Goal: Task Accomplishment & Management: Manage account settings

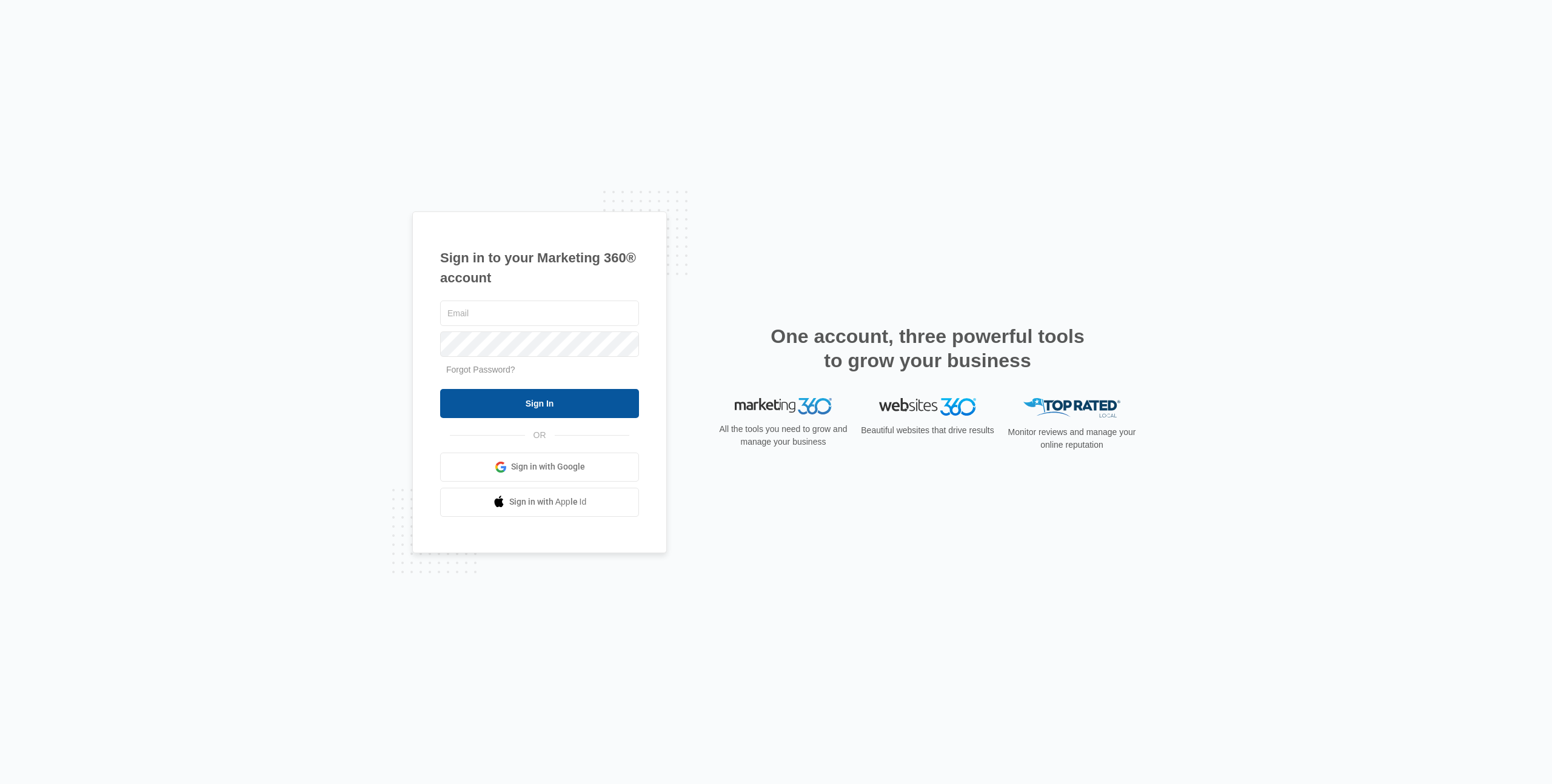
type input "[PERSON_NAME][EMAIL_ADDRESS][DOMAIN_NAME]"
click at [538, 397] on input "Sign In" at bounding box center [539, 403] width 199 height 29
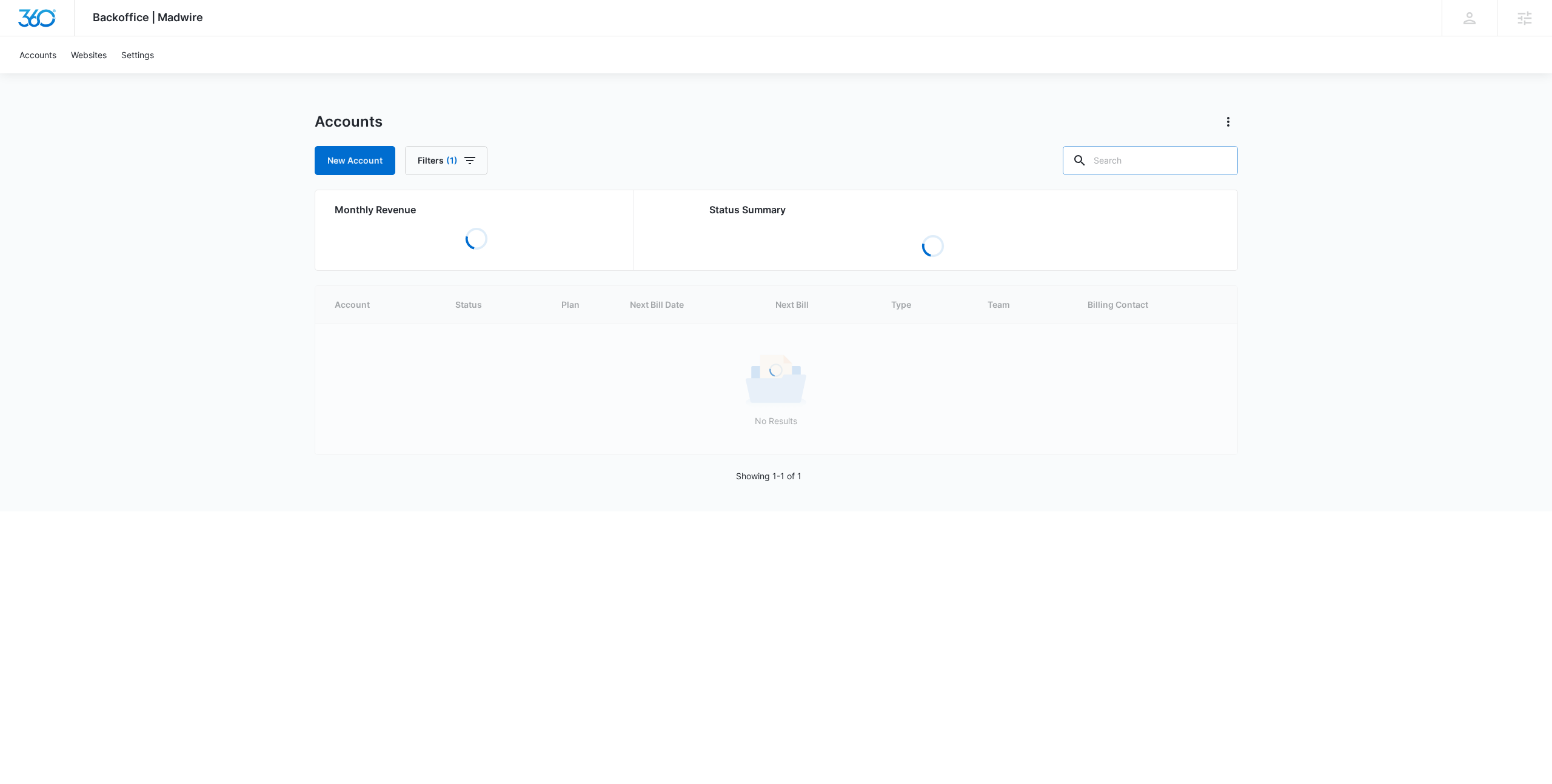
click at [1161, 167] on input "text" at bounding box center [1150, 161] width 175 height 29
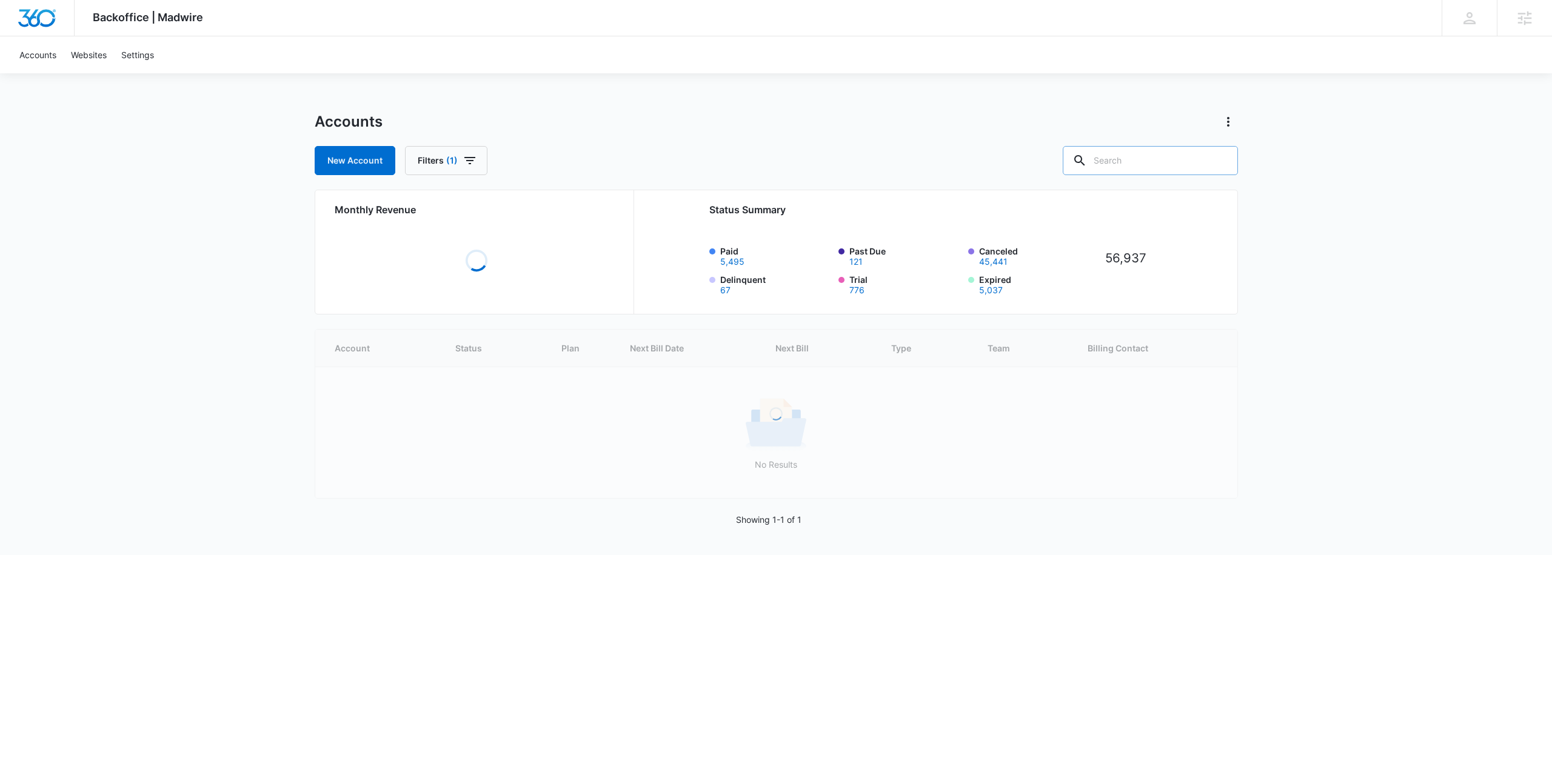
paste input "M324289"
type input "M324289"
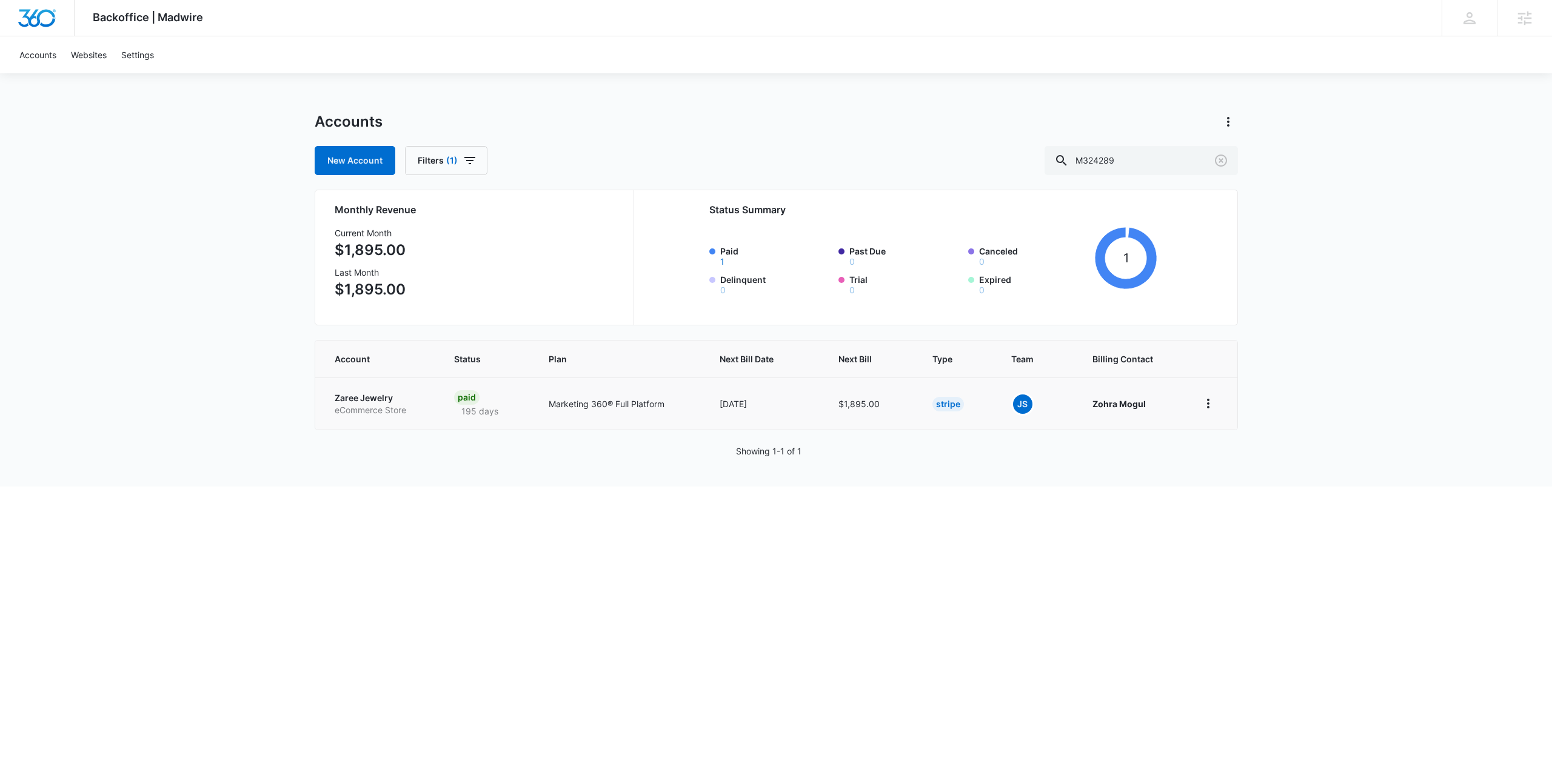
click at [337, 393] on p "Zaree Jewelry" at bounding box center [379, 398] width 90 height 12
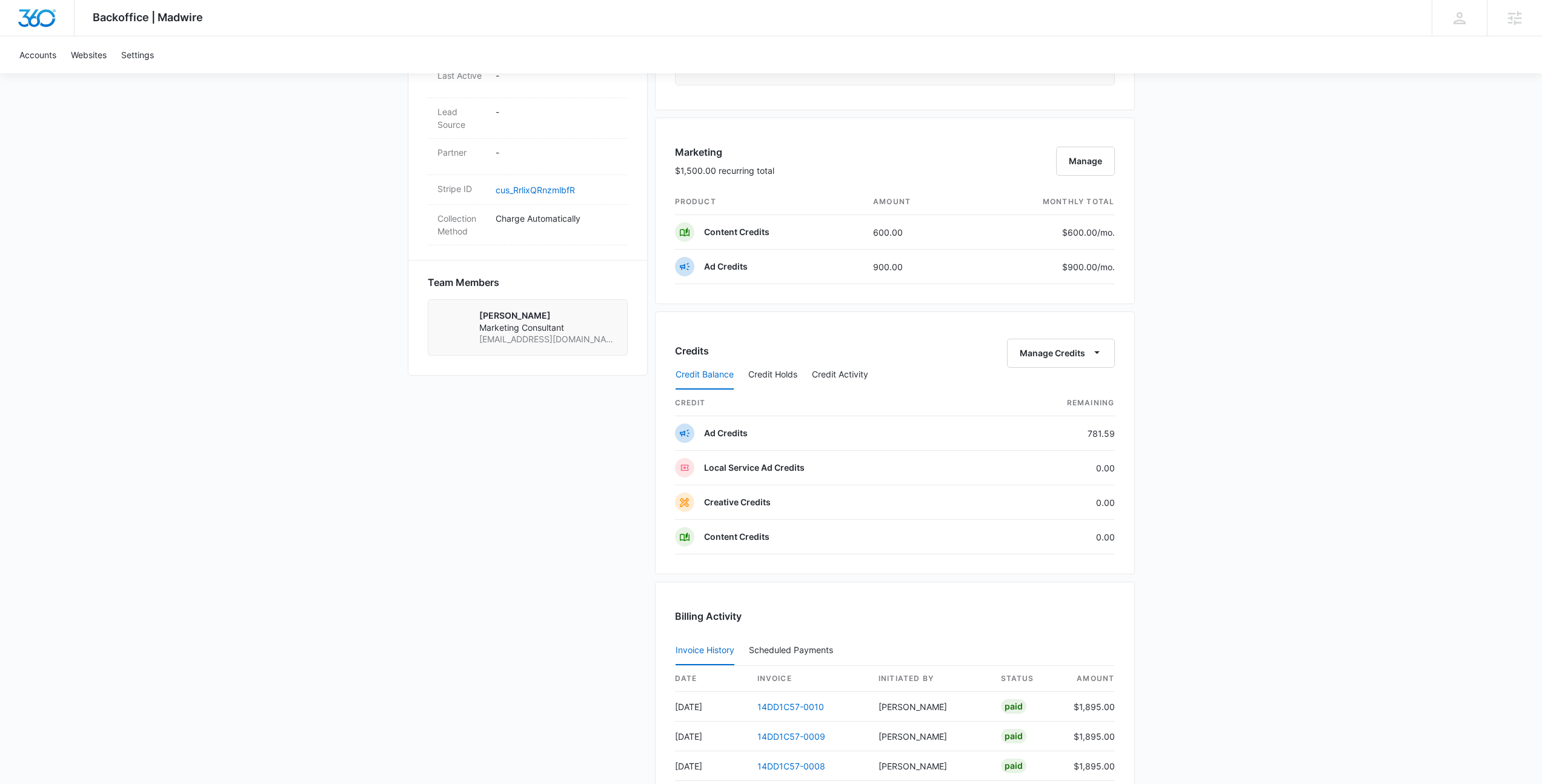
scroll to position [688, 0]
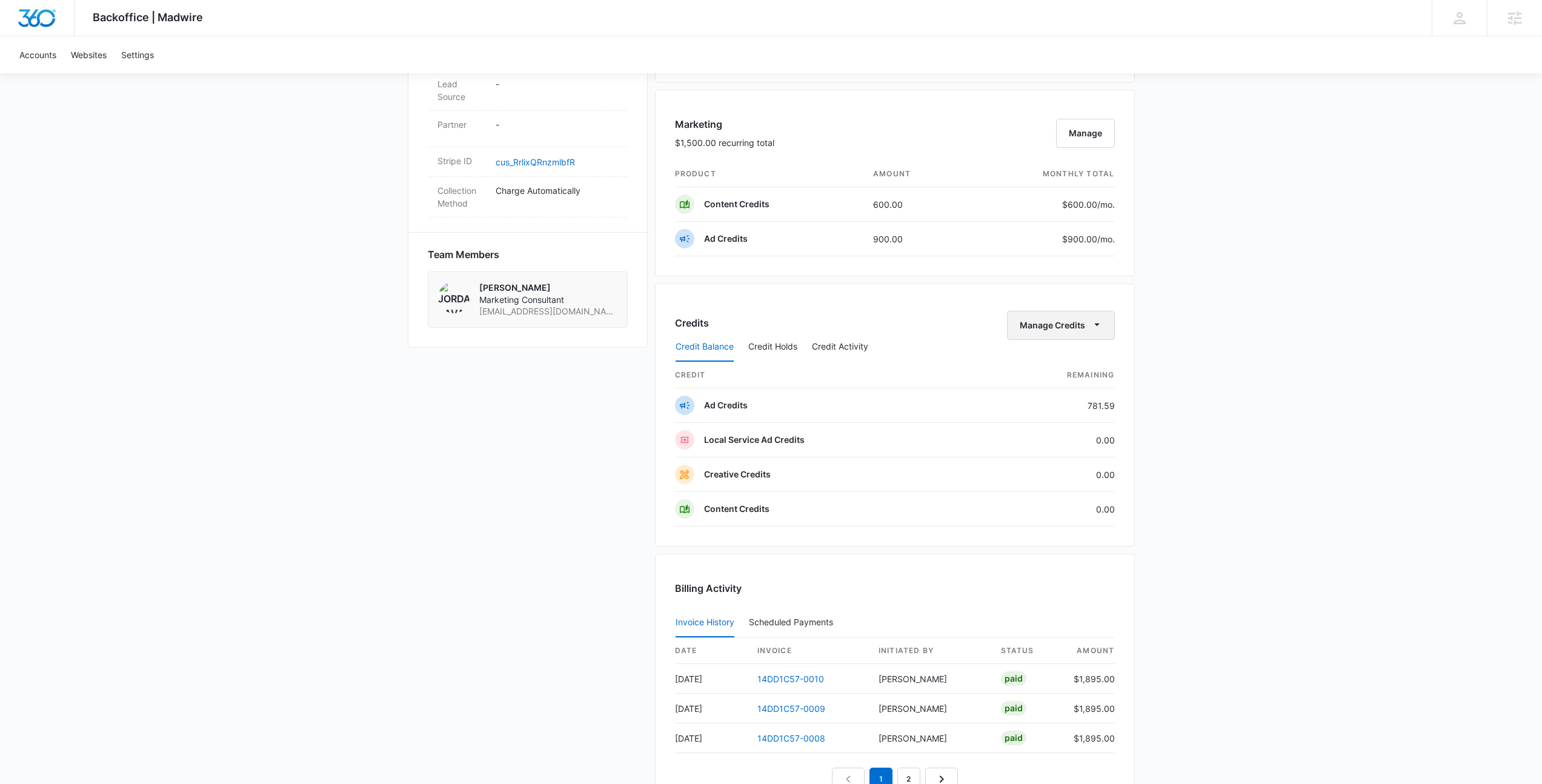
click at [1078, 320] on button "Manage Credits" at bounding box center [1060, 325] width 108 height 29
click at [1063, 357] on button "Transfer Credits" at bounding box center [1061, 364] width 107 height 18
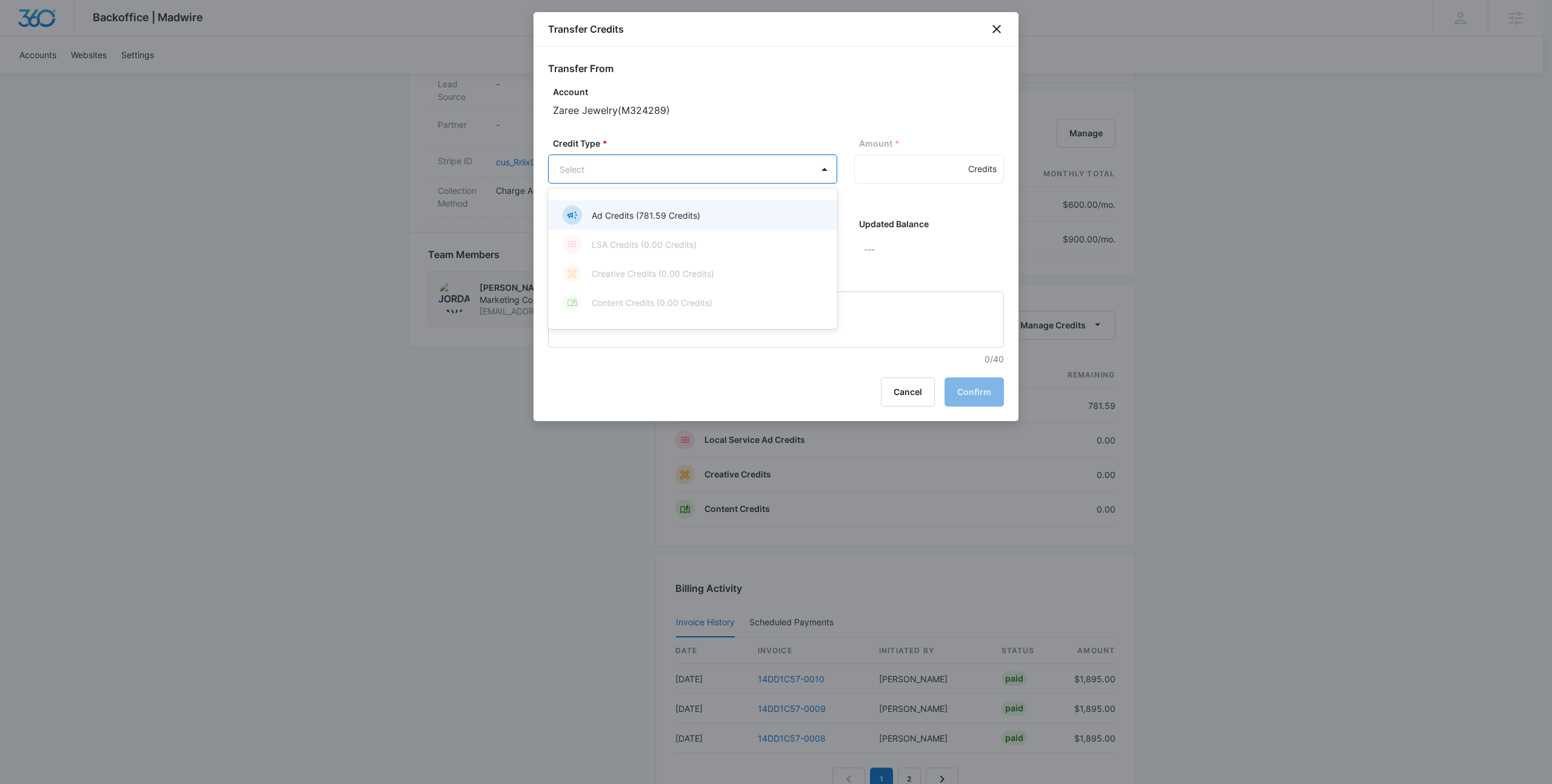
click at [811, 176] on body "Backoffice | Madwire Apps Settings [PERSON_NAME] Johns [EMAIL_ADDRESS][PERSON_N…" at bounding box center [776, 146] width 1552 height 1668
click at [749, 213] on div "Ad Credits (781.59 Credits)" at bounding box center [692, 215] width 258 height 19
click at [876, 177] on input "Amount *" at bounding box center [929, 169] width 150 height 29
type input "750"
click at [690, 252] on body "Backoffice | Madwire Apps Settings [PERSON_NAME] Johns [EMAIL_ADDRESS][PERSON_N…" at bounding box center [776, 146] width 1552 height 1668
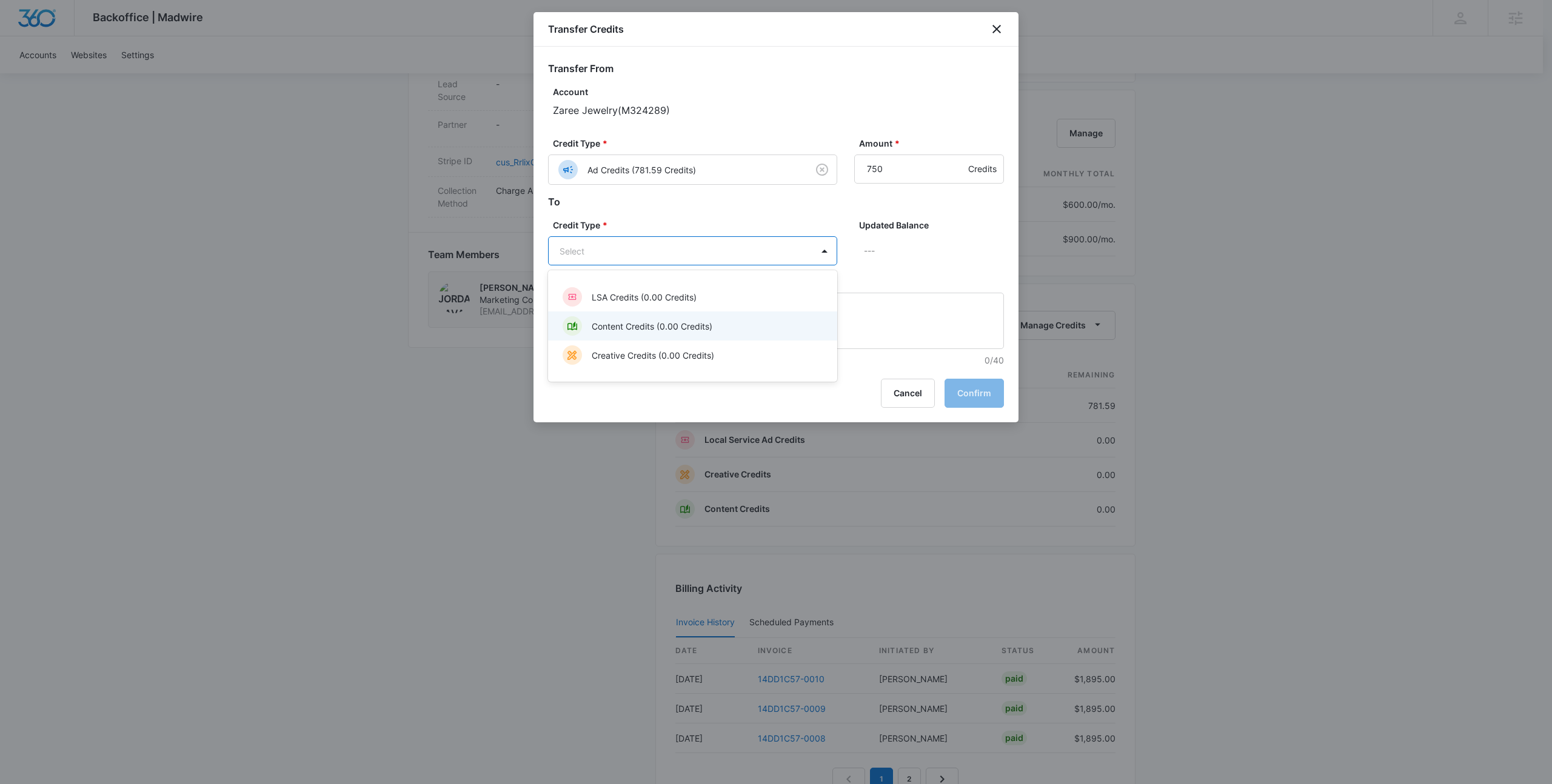
click at [685, 326] on p "Content Credits (0.00 Credits)" at bounding box center [652, 326] width 121 height 12
click at [972, 392] on button "Confirm" at bounding box center [974, 394] width 59 height 29
